Goal: Go to known website: Go to known website

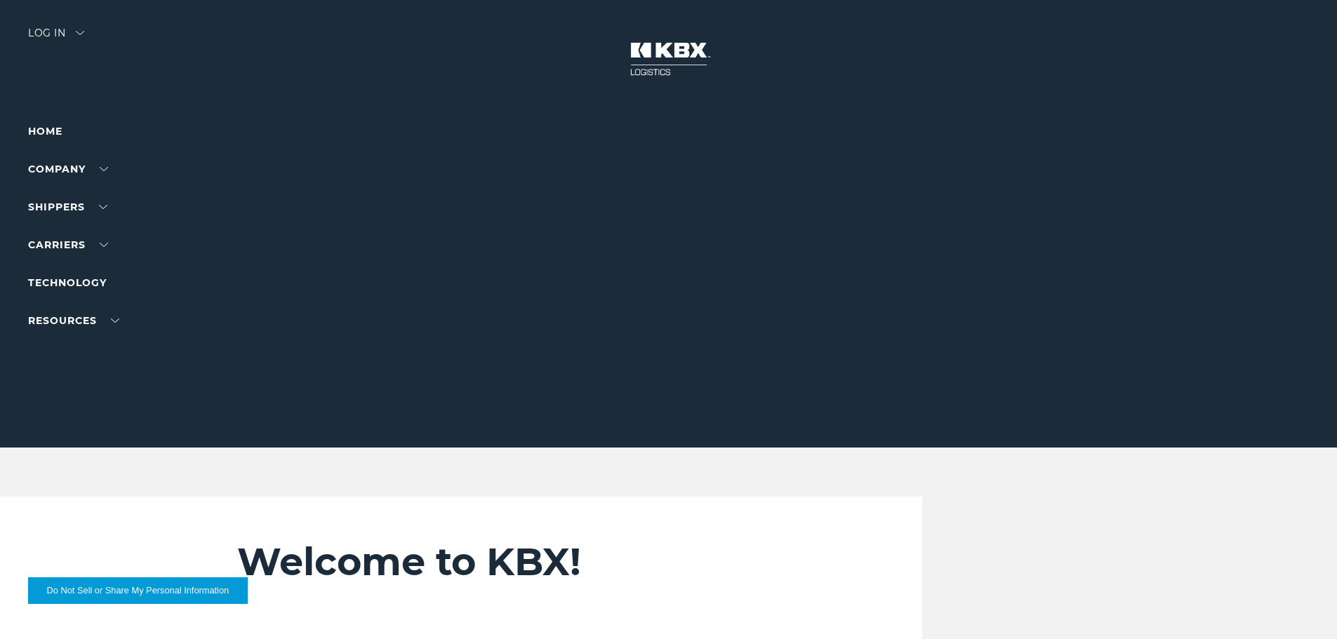
click at [62, 28] on div "Log in" at bounding box center [56, 38] width 56 height 20
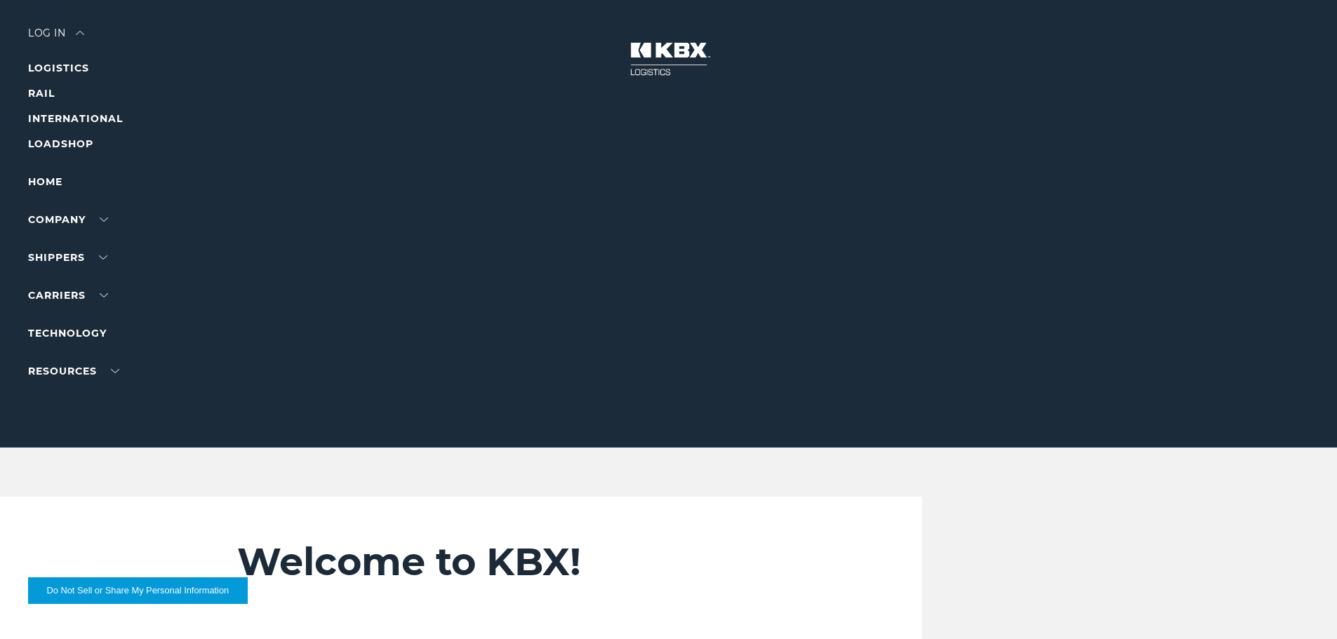
click at [37, 86] on li "RAIL" at bounding box center [89, 93] width 122 height 17
click at [37, 93] on link "RAIL" at bounding box center [41, 93] width 27 height 13
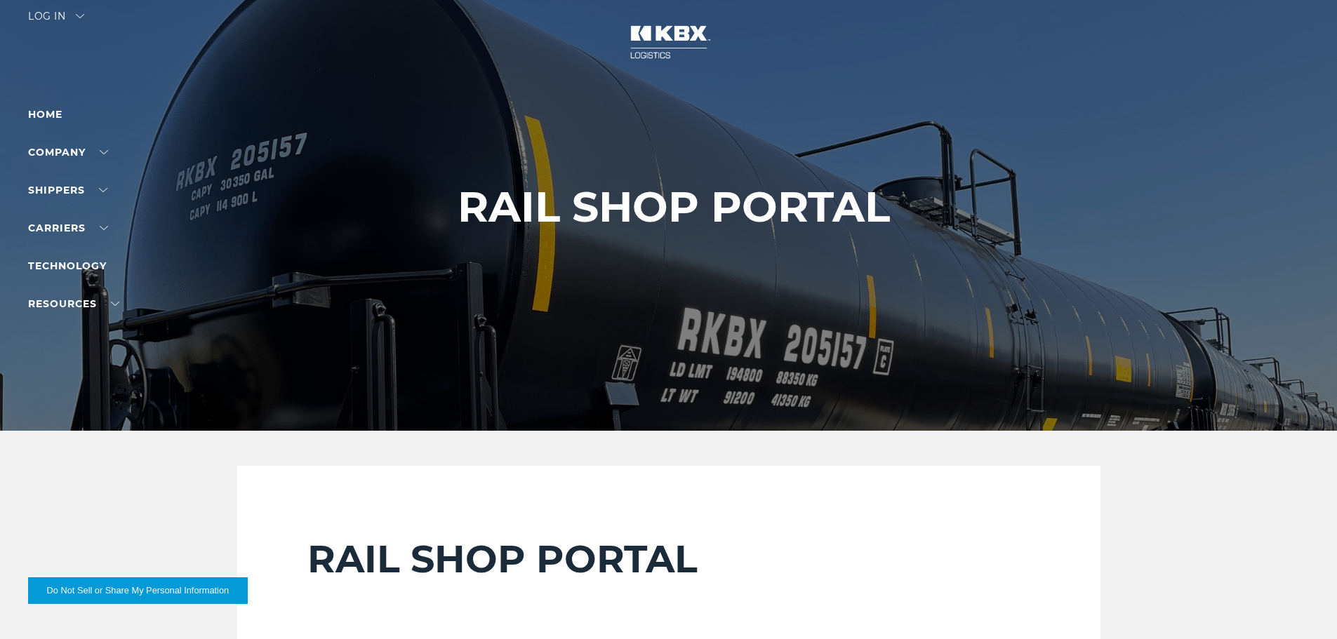
scroll to position [351, 0]
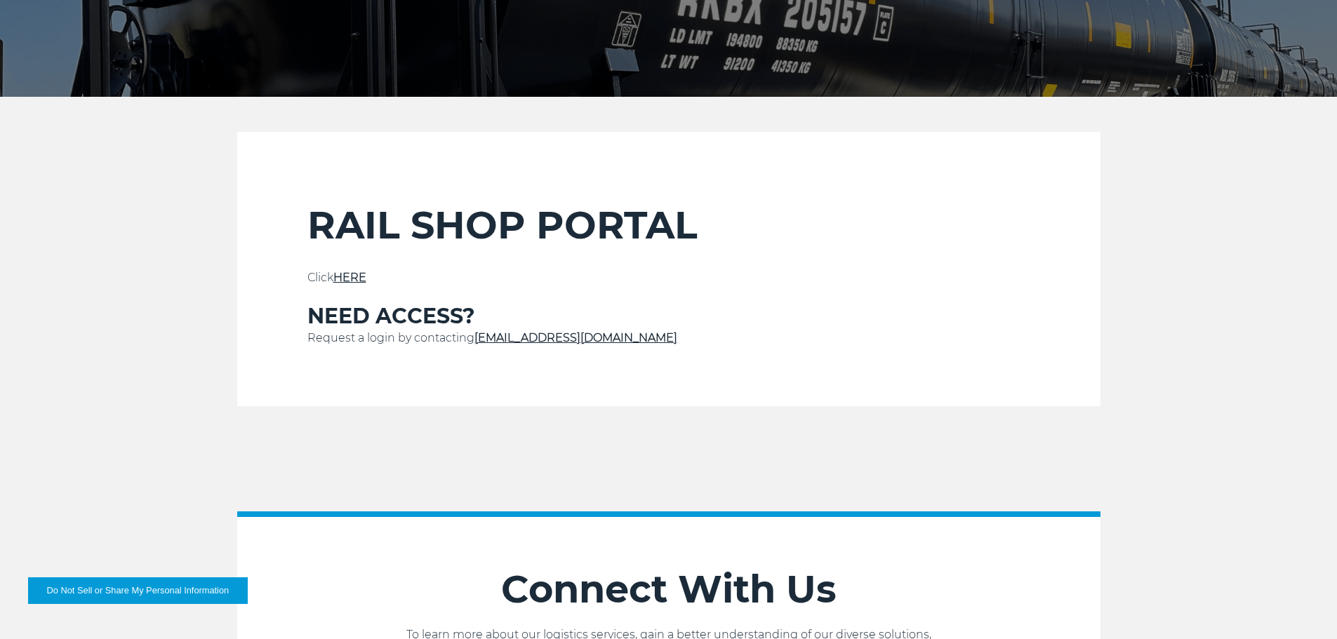
click at [354, 276] on link "HERE" at bounding box center [349, 277] width 33 height 13
